Goal: Find specific page/section: Find specific page/section

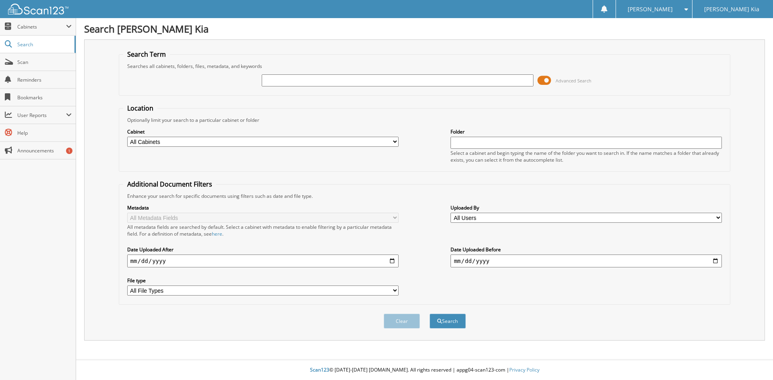
click at [302, 85] on input "text" at bounding box center [397, 80] width 271 height 12
type input "60676"
click at [430, 314] on button "Search" at bounding box center [448, 321] width 36 height 15
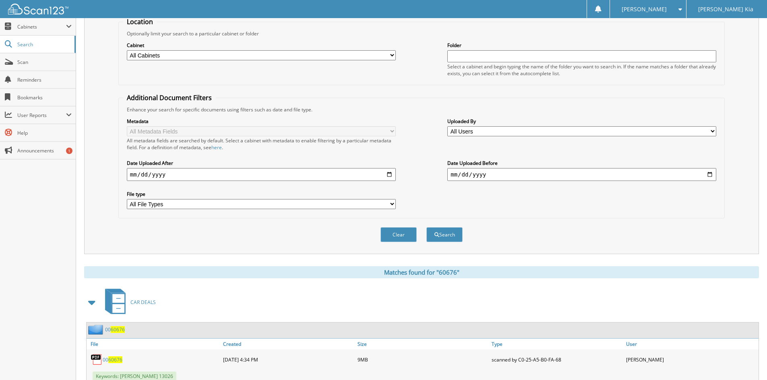
scroll to position [114, 0]
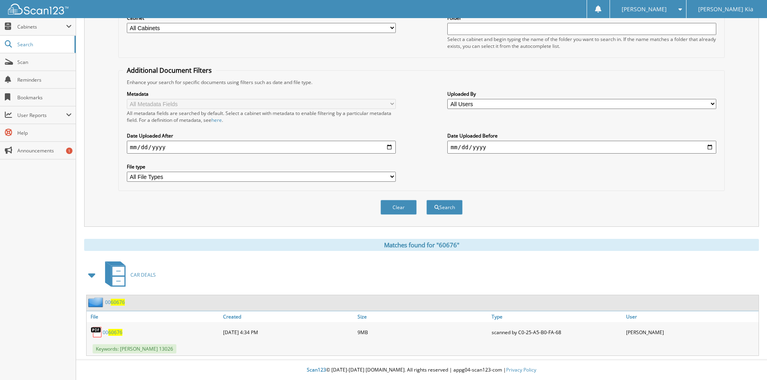
click at [108, 334] on link "00 60676" at bounding box center [113, 332] width 20 height 7
